Goal: Download file/media

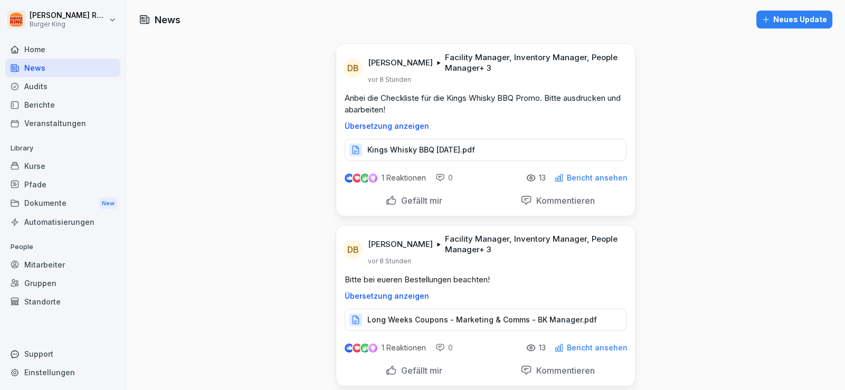
click at [32, 81] on div "Audits" at bounding box center [62, 86] width 115 height 18
click at [452, 153] on p "Kings Whisky BBQ [DATE].pdf" at bounding box center [421, 150] width 108 height 11
